Goal: Find specific page/section: Find specific page/section

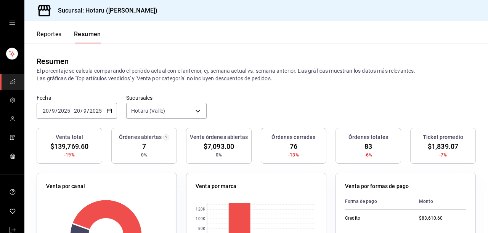
click at [39, 35] on button "Reportes" at bounding box center [49, 36] width 25 height 13
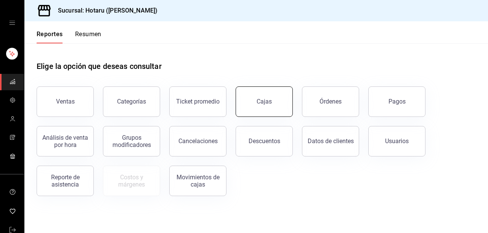
click at [265, 97] on link "Cajas" at bounding box center [263, 101] width 57 height 30
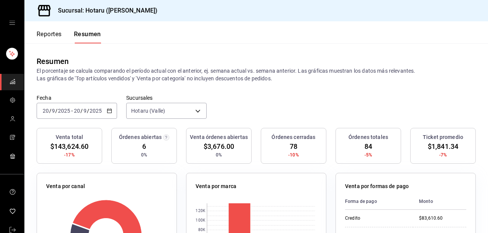
click at [53, 36] on button "Reportes" at bounding box center [49, 36] width 25 height 13
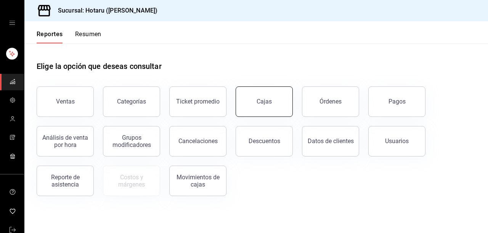
click at [260, 107] on link "Cajas" at bounding box center [263, 101] width 57 height 30
